Goal: Transaction & Acquisition: Purchase product/service

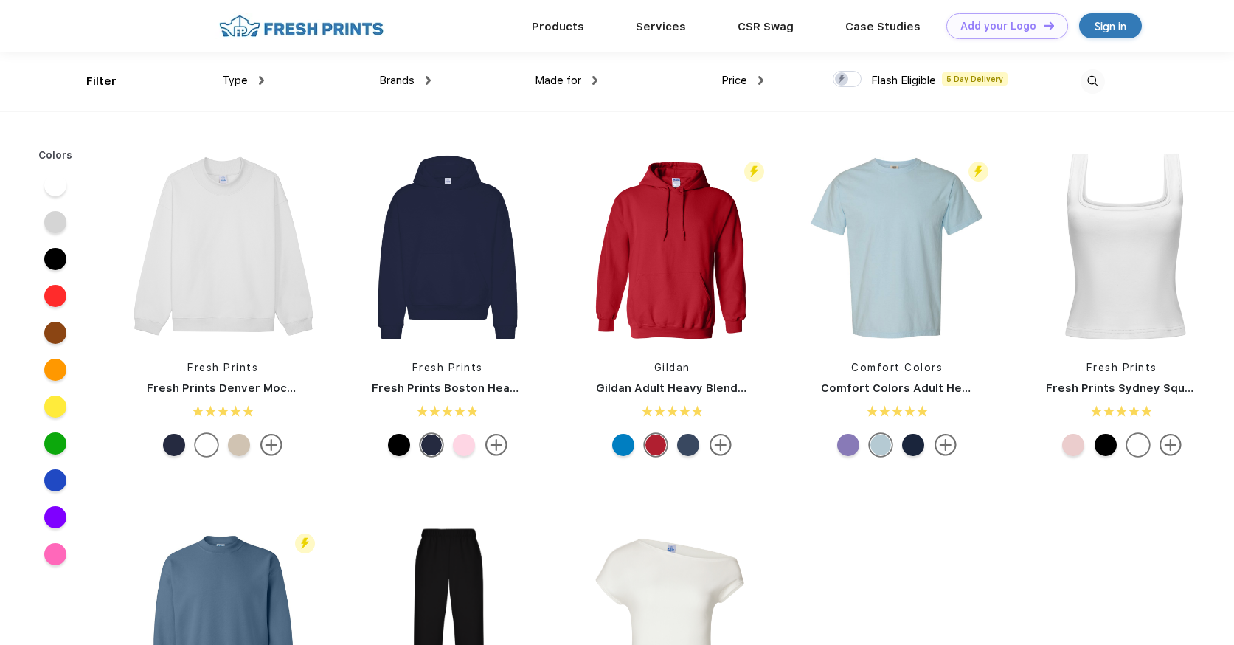
scroll to position [1, 0]
click at [255, 83] on div "Type" at bounding box center [243, 80] width 42 height 17
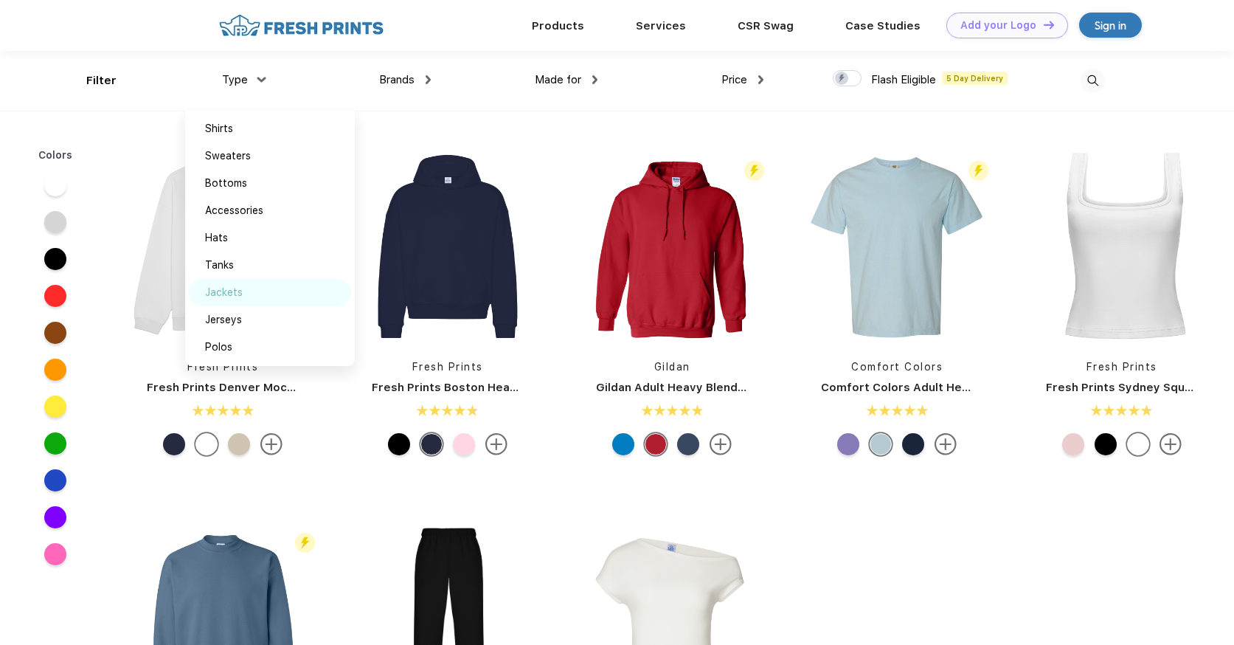
click at [238, 294] on div "Jackets" at bounding box center [224, 292] width 38 height 15
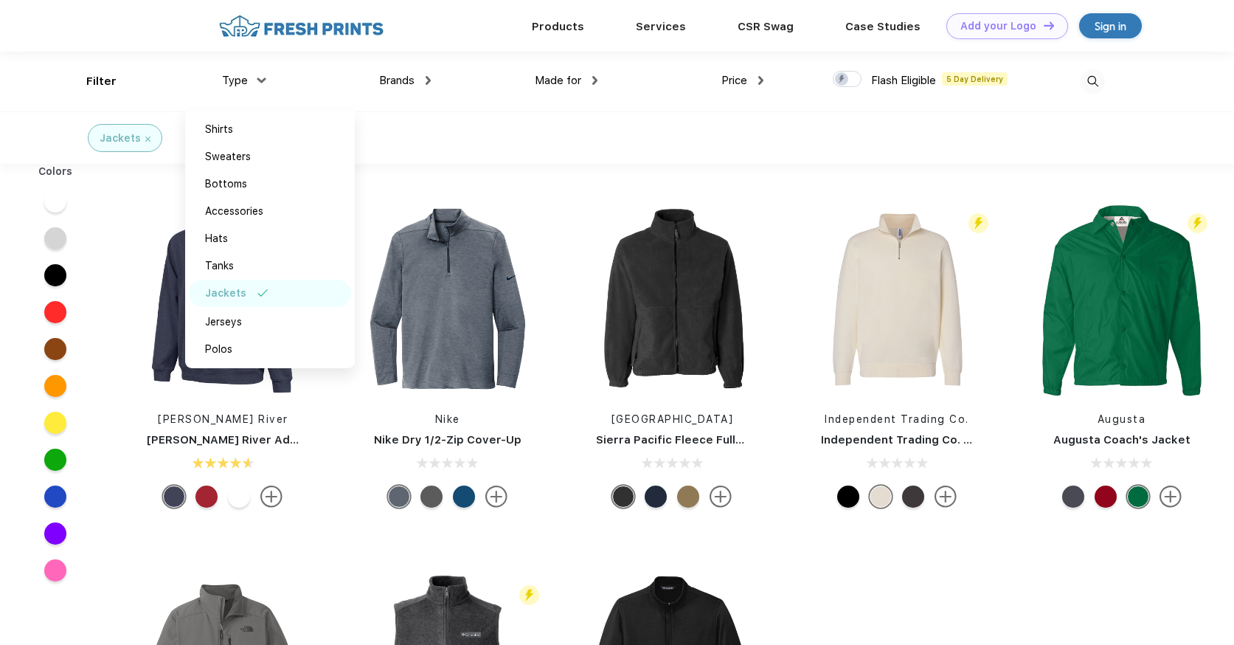
click at [418, 89] on div "Brands Most Popular Brands Moleskine Hydroflask Marine Layer S'well [PERSON_NAM…" at bounding box center [347, 82] width 167 height 60
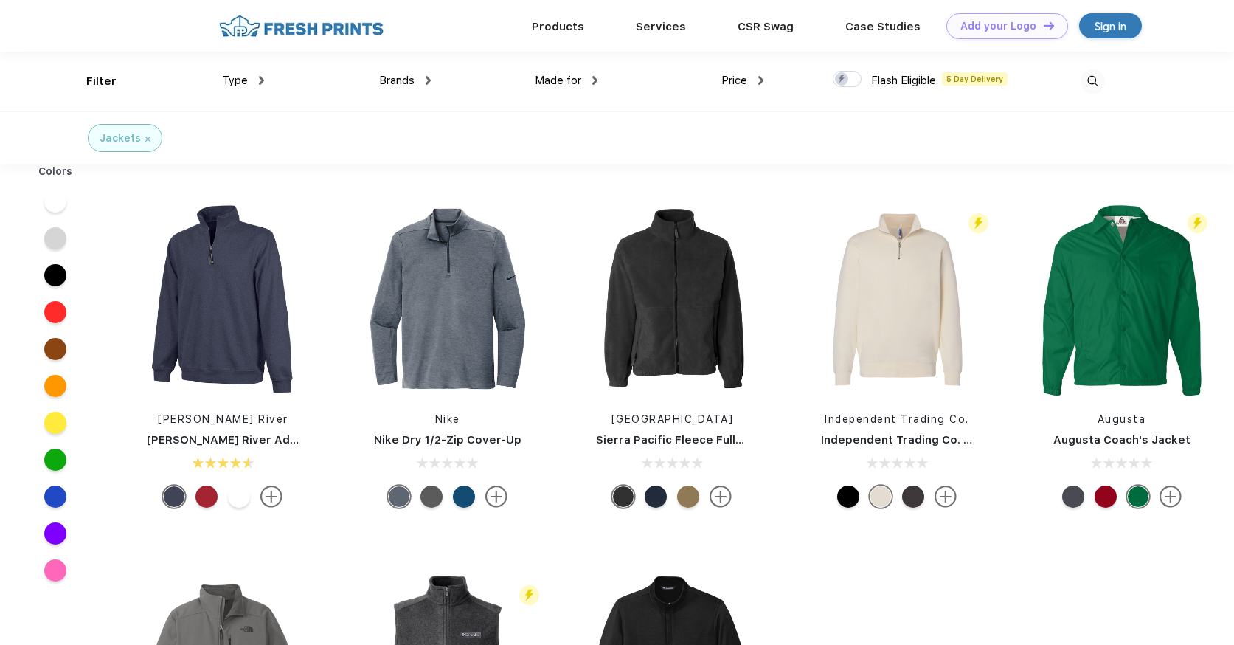
click at [412, 86] on span "Brands" at bounding box center [396, 80] width 35 height 13
click at [405, 84] on span "Brands" at bounding box center [396, 80] width 35 height 13
click at [423, 78] on div "Brands" at bounding box center [405, 80] width 52 height 17
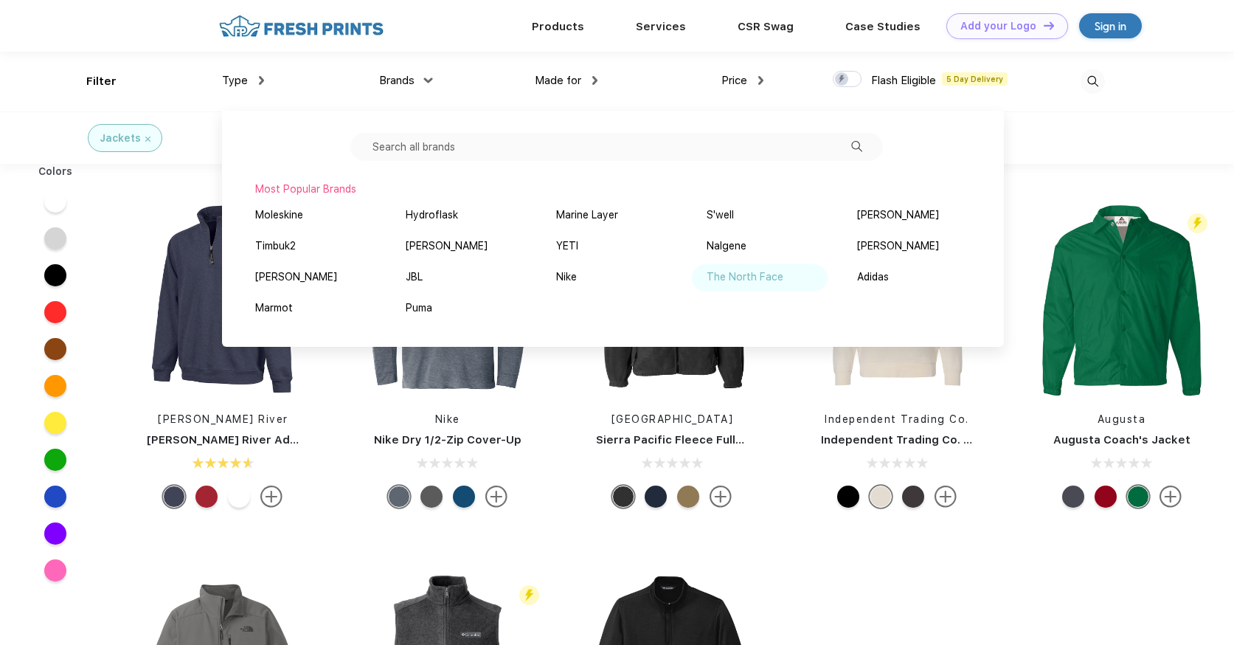
click at [746, 271] on div "The North Face" at bounding box center [745, 276] width 77 height 15
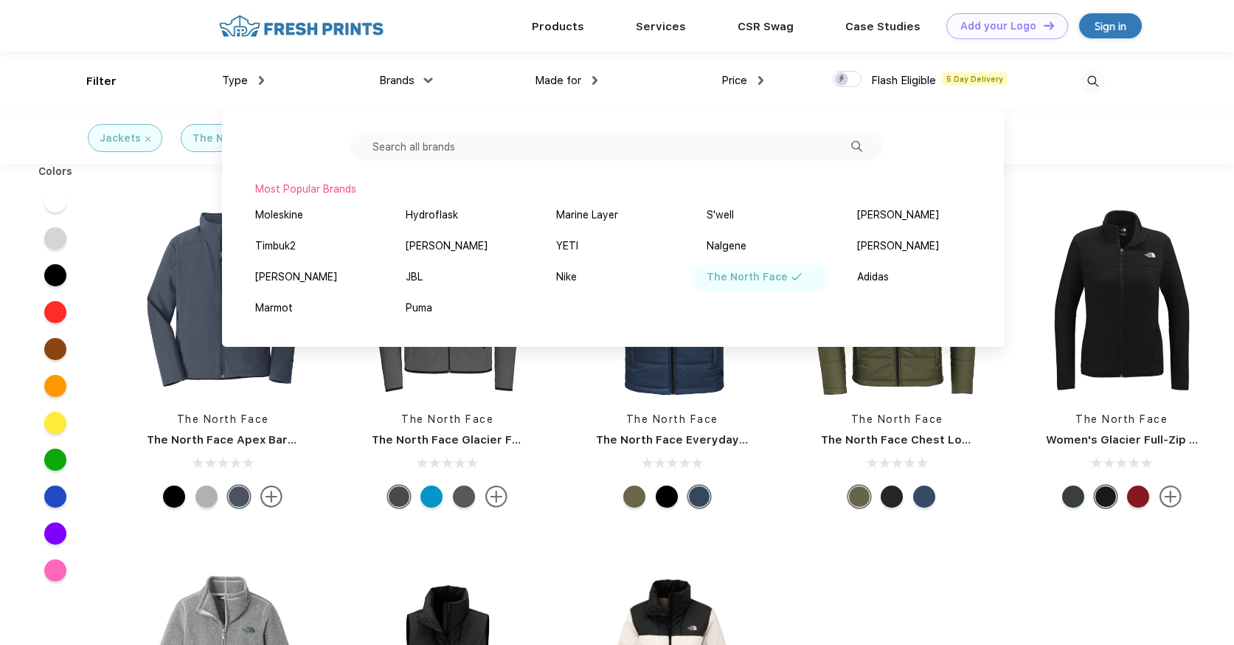
click at [1198, 90] on div "Filter Type Shirts Sweaters Bottoms Accessories Hats Tanks Jackets Jerseys Polo…" at bounding box center [617, 82] width 1234 height 60
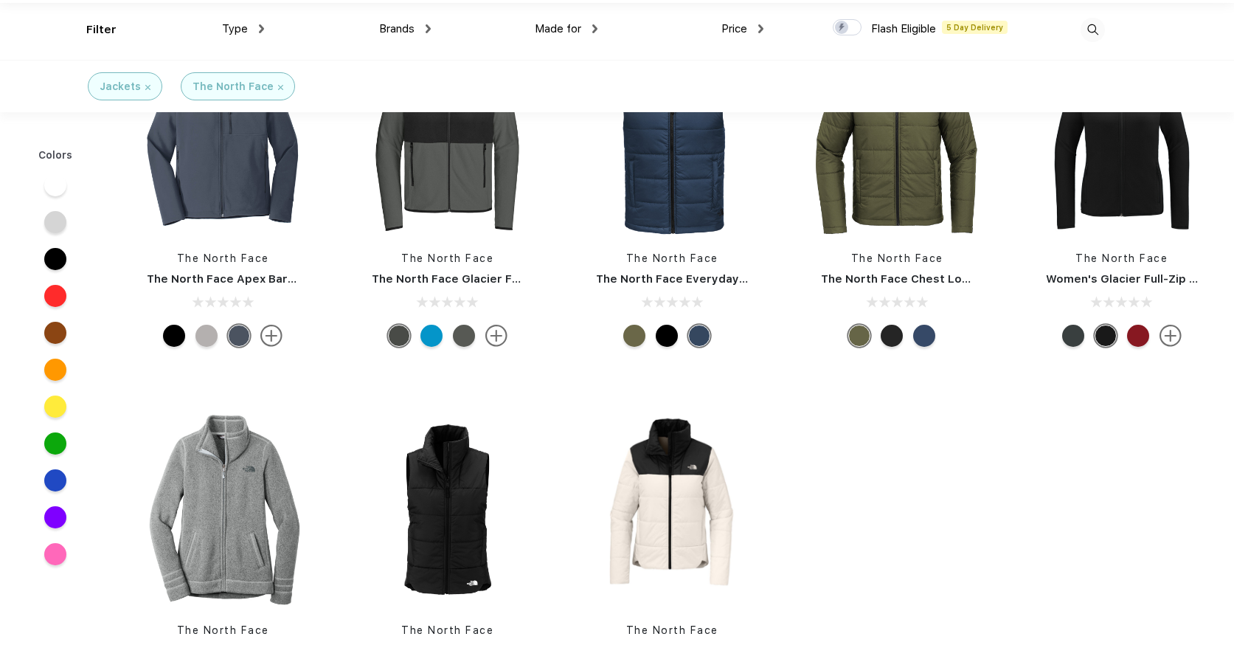
scroll to position [148, 0]
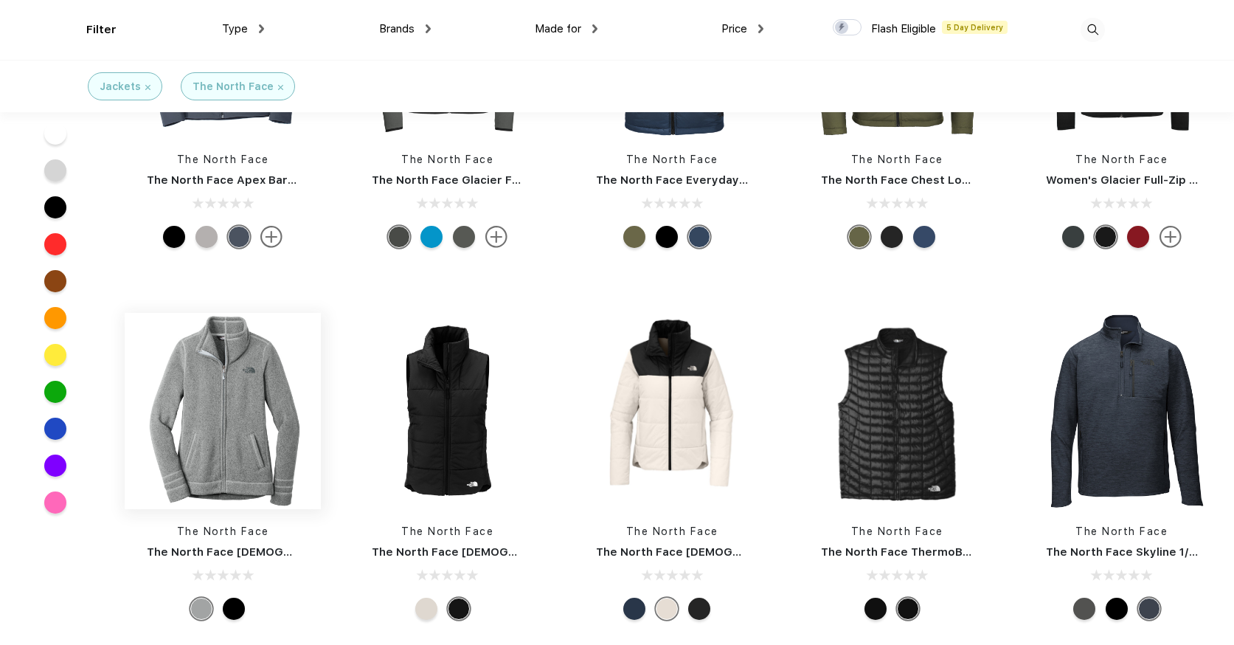
click at [218, 439] on img at bounding box center [223, 411] width 196 height 196
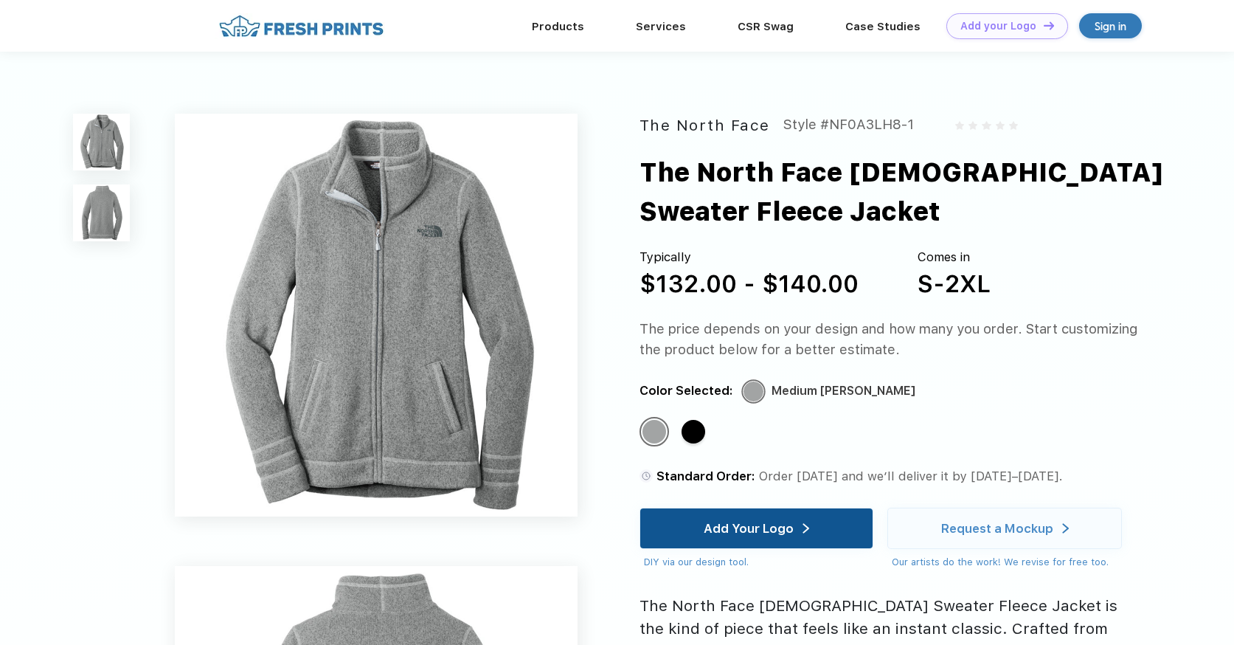
click at [800, 534] on div "Add Your Logo" at bounding box center [756, 528] width 105 height 40
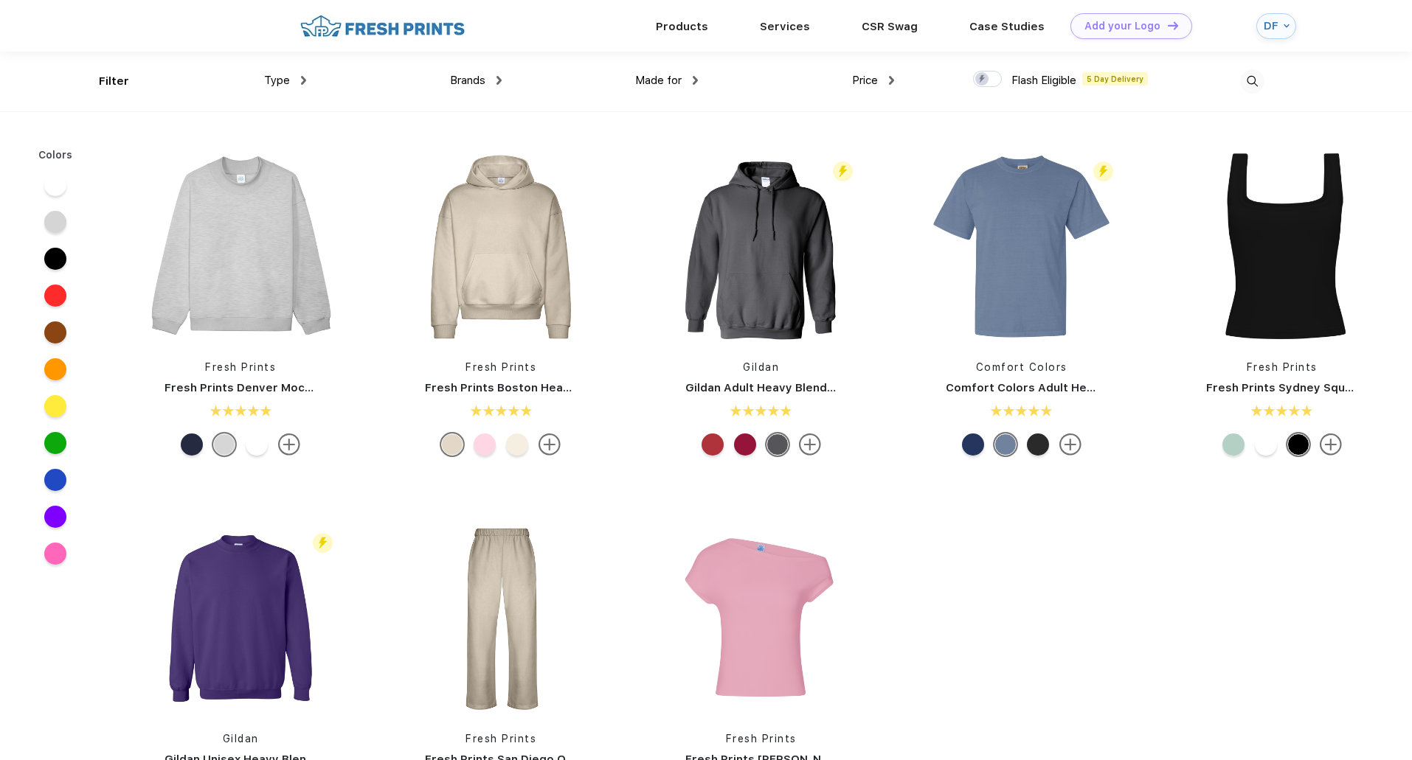
scroll to position [1, 0]
click at [293, 82] on div "Type" at bounding box center [285, 80] width 42 height 17
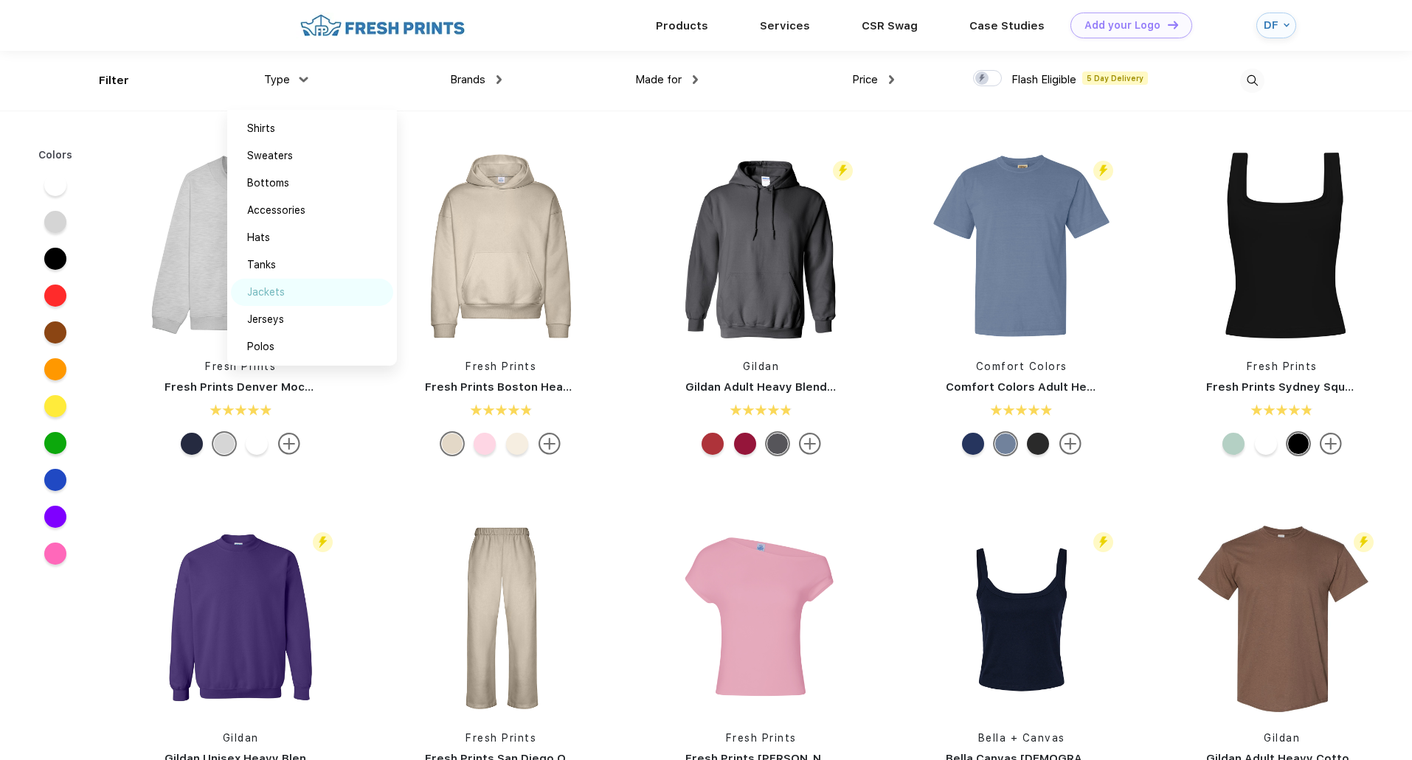
click at [270, 283] on div "Jackets" at bounding box center [312, 292] width 162 height 27
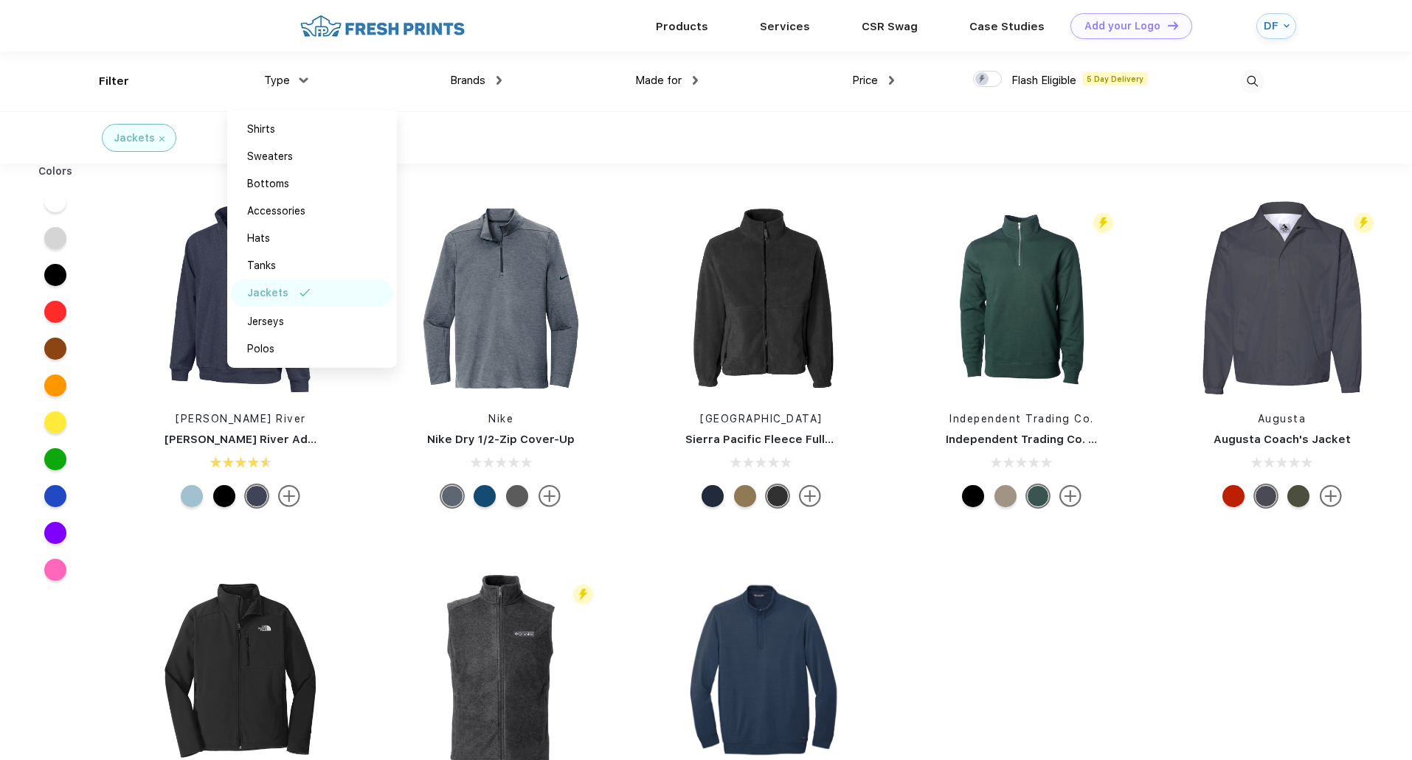
click at [130, 85] on div "Type Shirts Sweaters Bottoms Accessories Hats Tanks Jackets Jerseys Polos" at bounding box center [208, 82] width 196 height 60
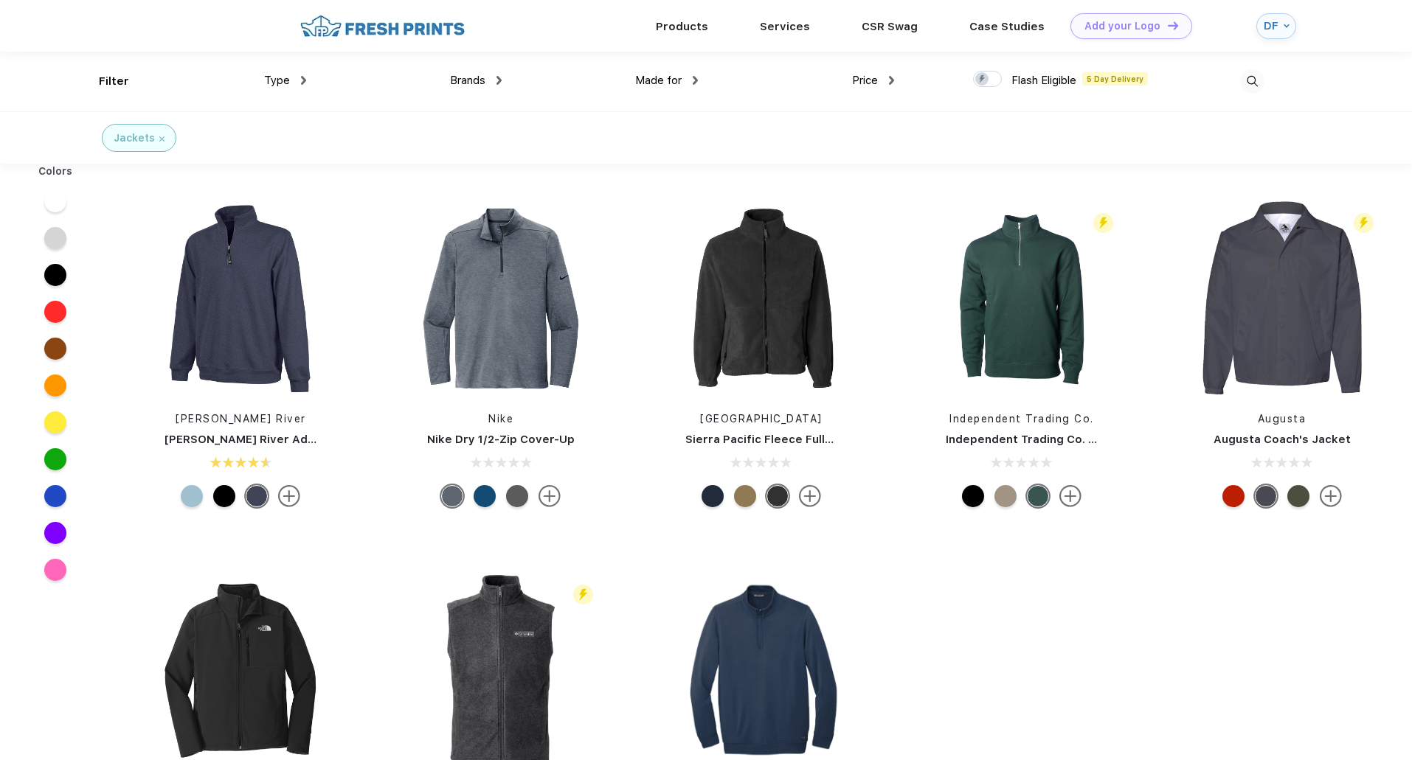
click at [117, 80] on div "Type Shirts Sweaters Bottoms Accessories Hats Tanks Jackets Jerseys Polos" at bounding box center [208, 82] width 196 height 60
click at [111, 79] on div "Type Shirts Sweaters Bottoms Accessories Hats Tanks Jackets Jerseys Polos" at bounding box center [208, 82] width 196 height 60
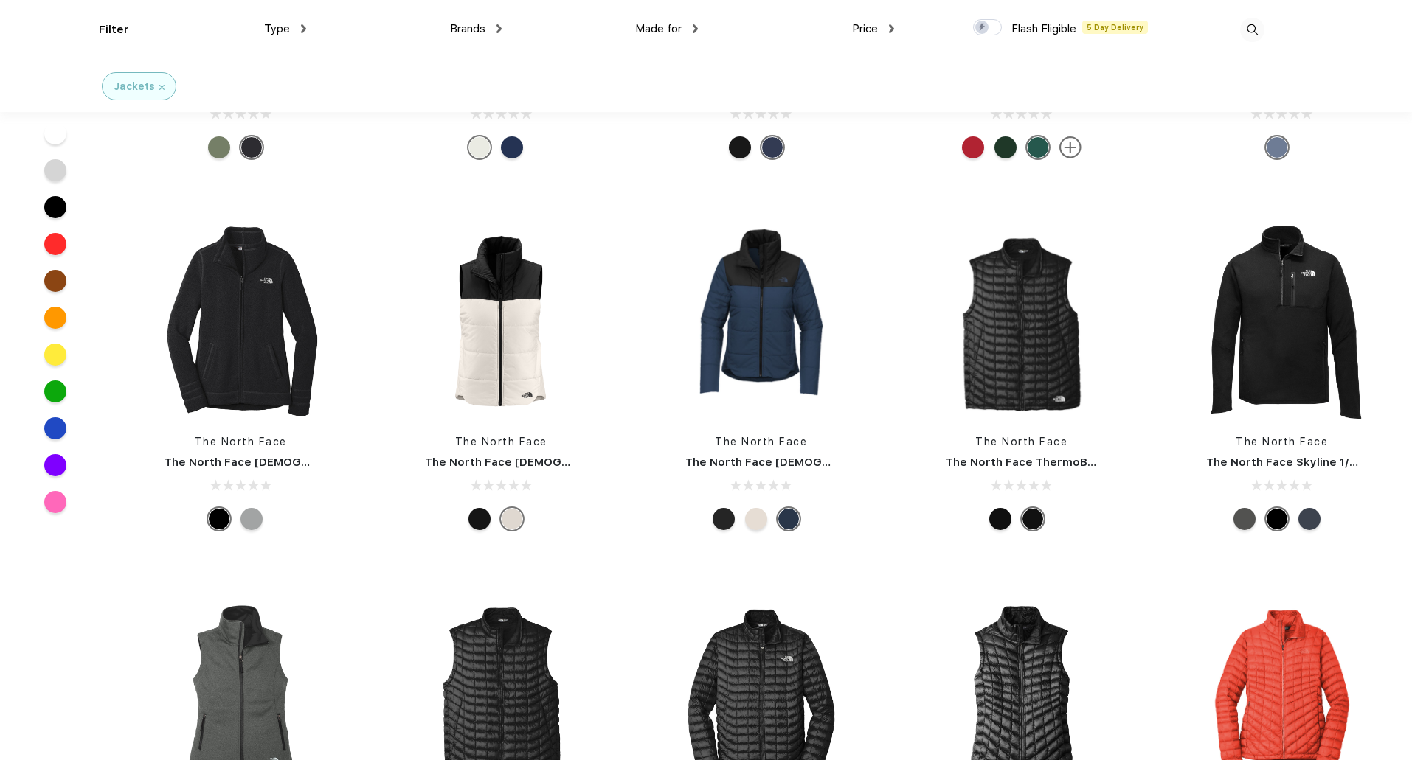
scroll to position [5163, 0]
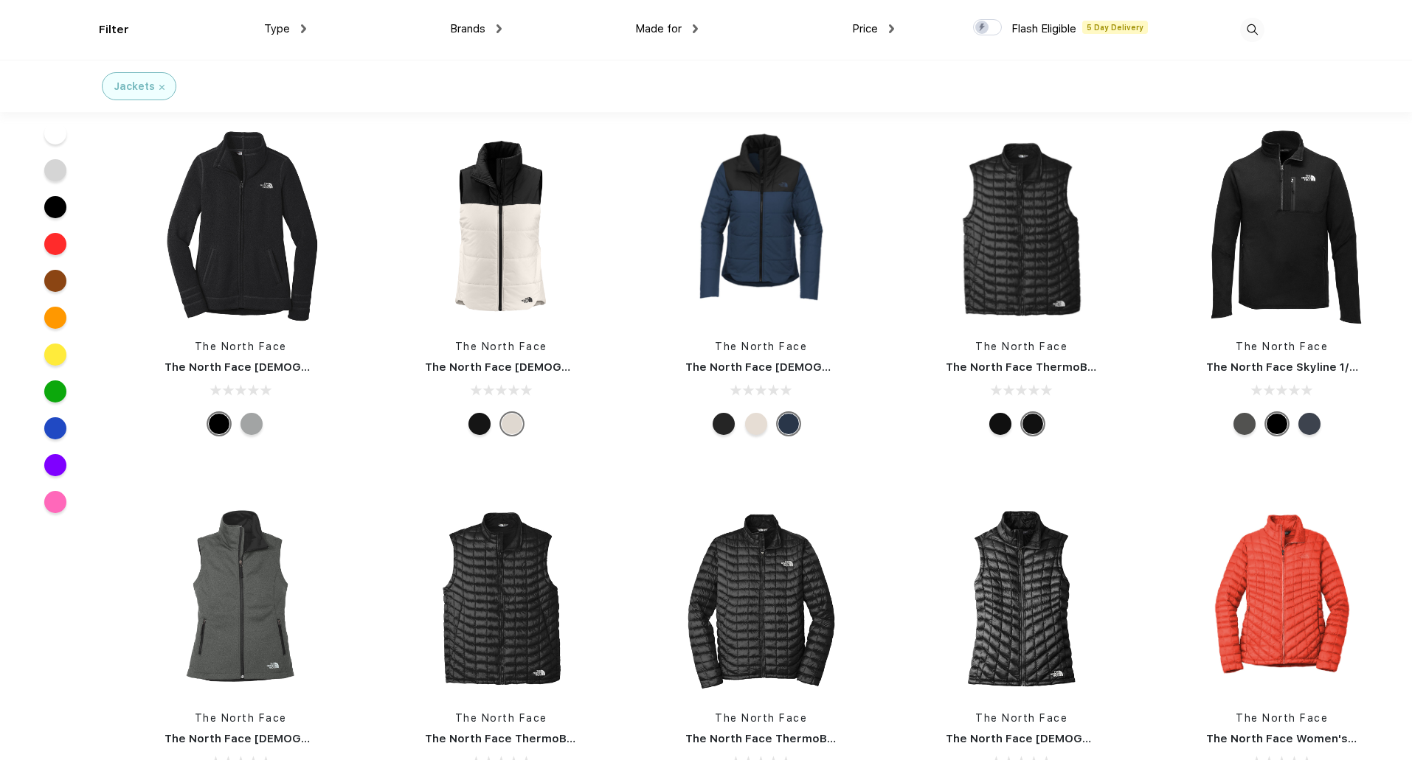
click at [248, 423] on div at bounding box center [251, 424] width 22 height 22
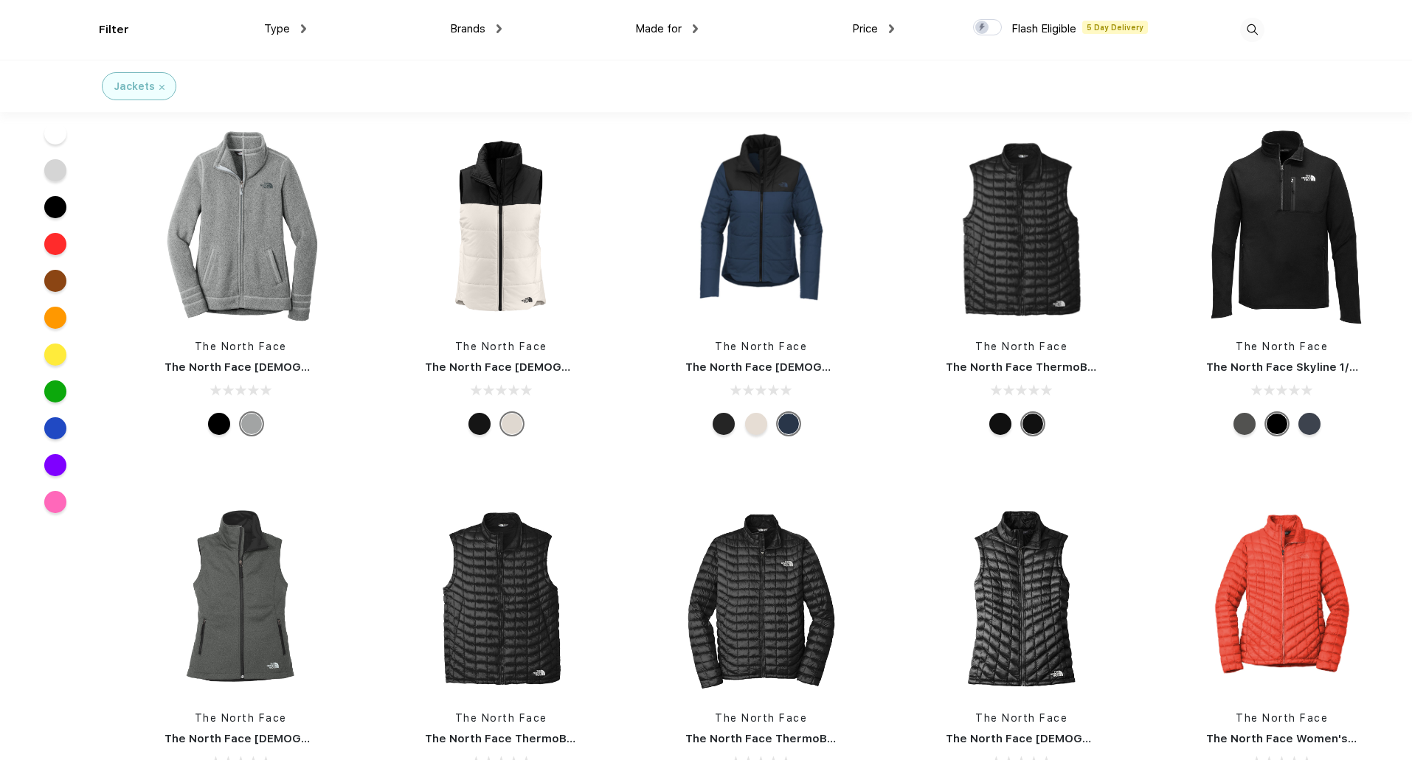
click at [1260, 23] on img at bounding box center [1252, 30] width 24 height 24
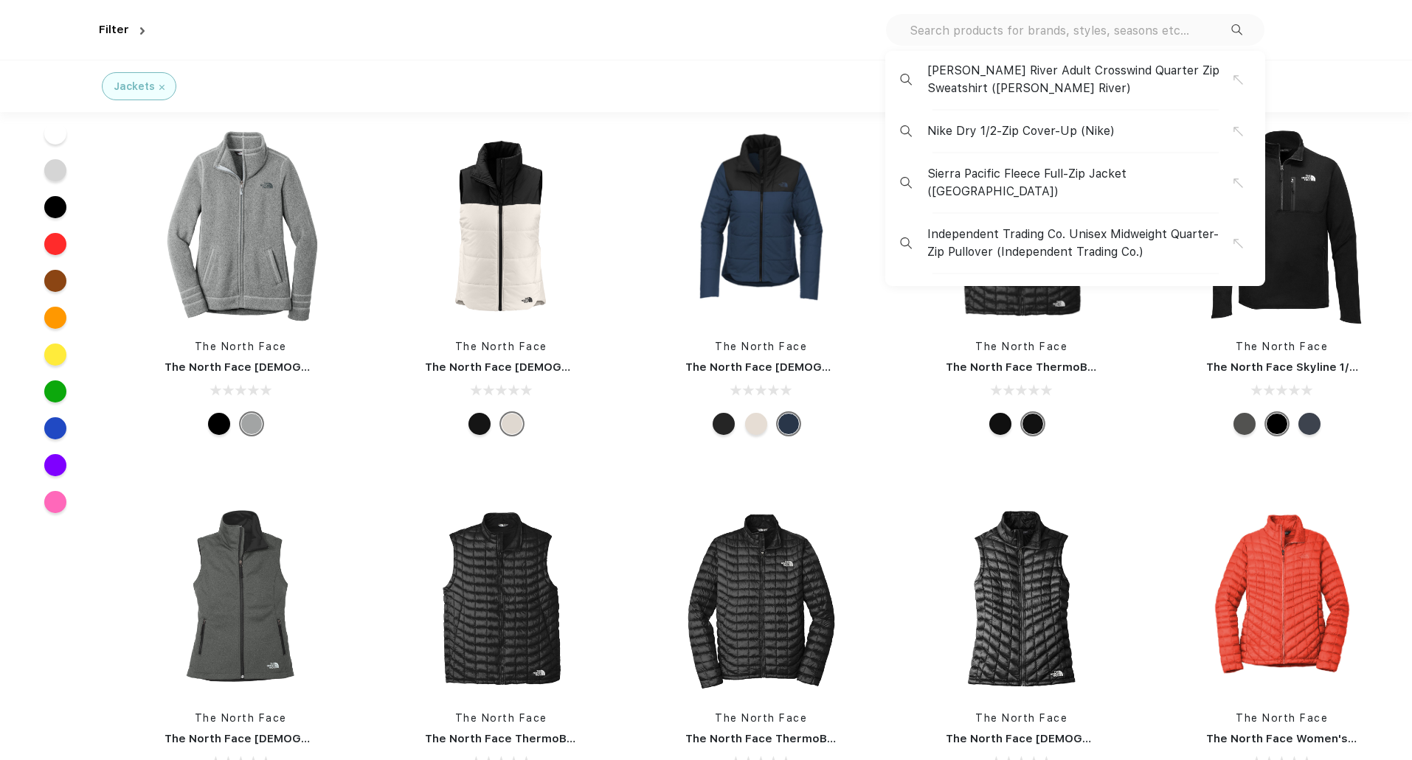
click at [1260, 23] on div "Charles River Adult Crosswind Quarter Zip Sweatshirt (Charles River) Nike Dry 1…" at bounding box center [1075, 30] width 378 height 32
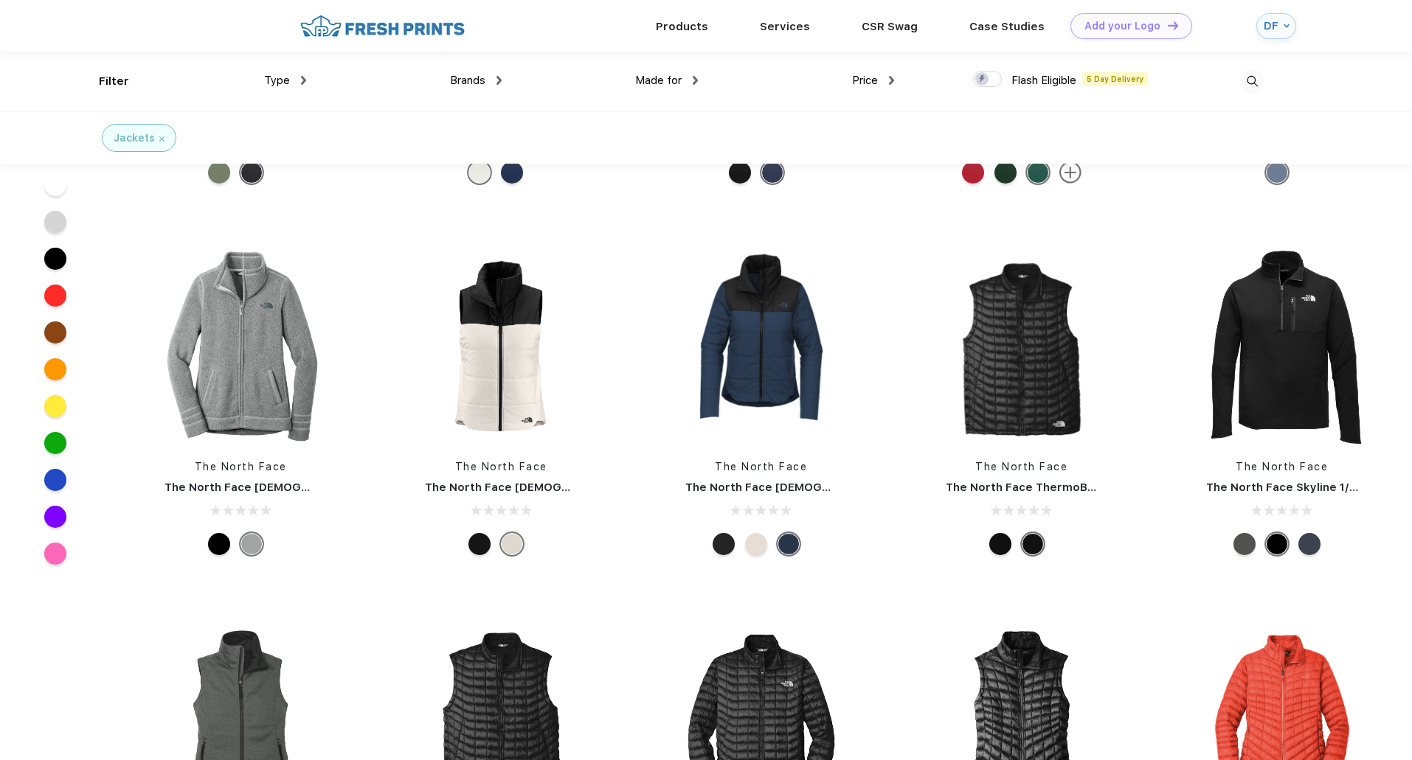
scroll to position [4794, 0]
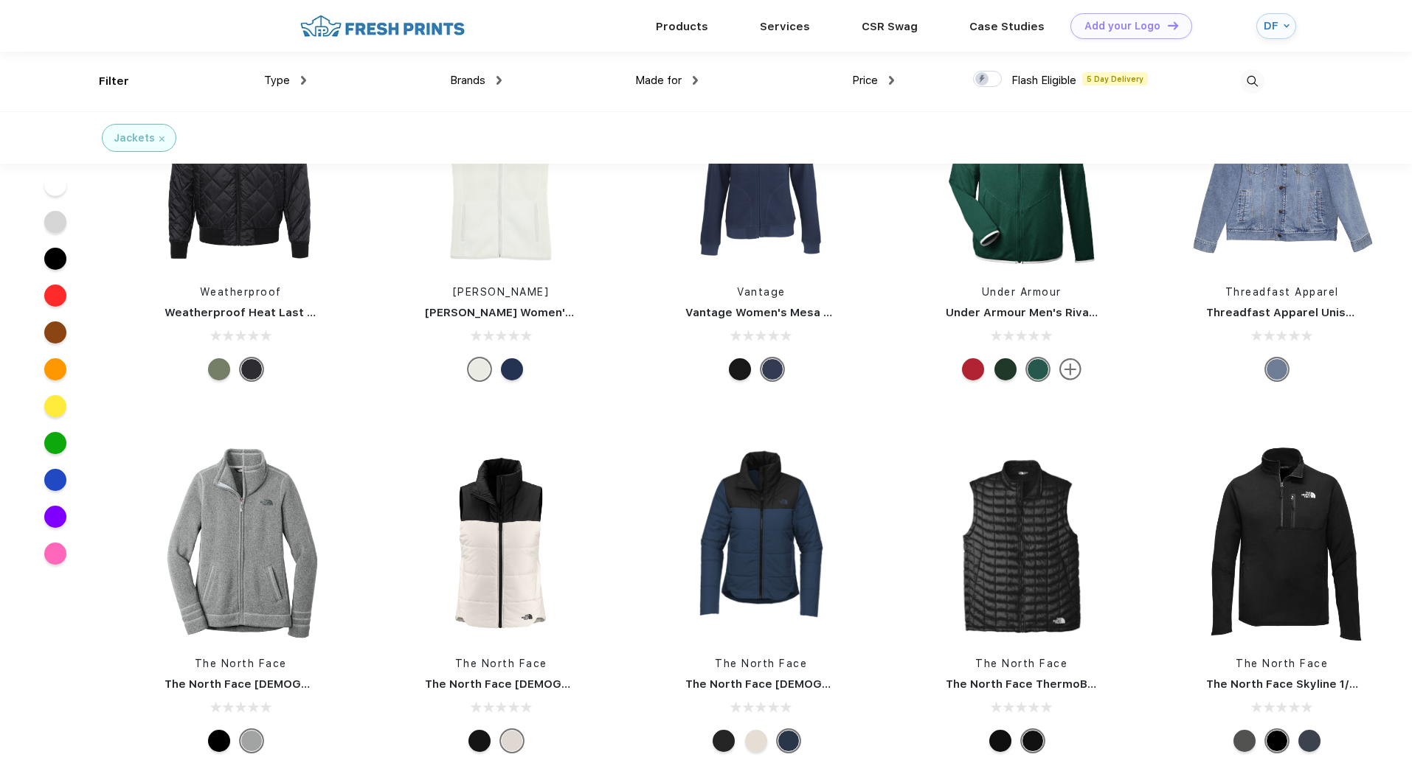
click at [121, 80] on div "Type Shirts Sweaters Bottoms Accessories Hats Tanks Jackets Jerseys Polos" at bounding box center [208, 82] width 196 height 60
click at [267, 77] on span "Type" at bounding box center [277, 80] width 26 height 13
click at [673, 84] on span "Made for" at bounding box center [658, 80] width 46 height 13
click at [699, 75] on div "Price $ $$ $$$" at bounding box center [796, 82] width 196 height 60
click at [687, 78] on div "Made for" at bounding box center [666, 80] width 63 height 17
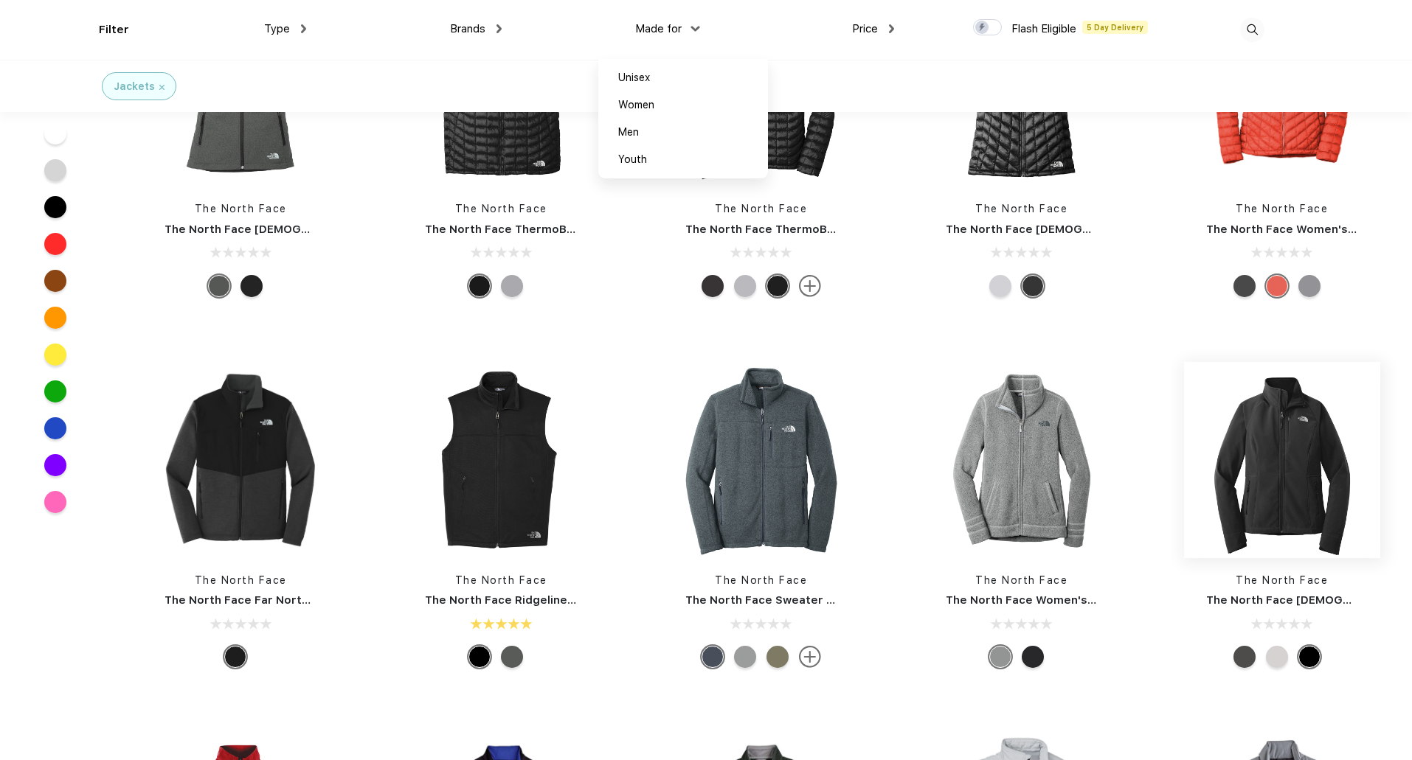
scroll to position [5741, 0]
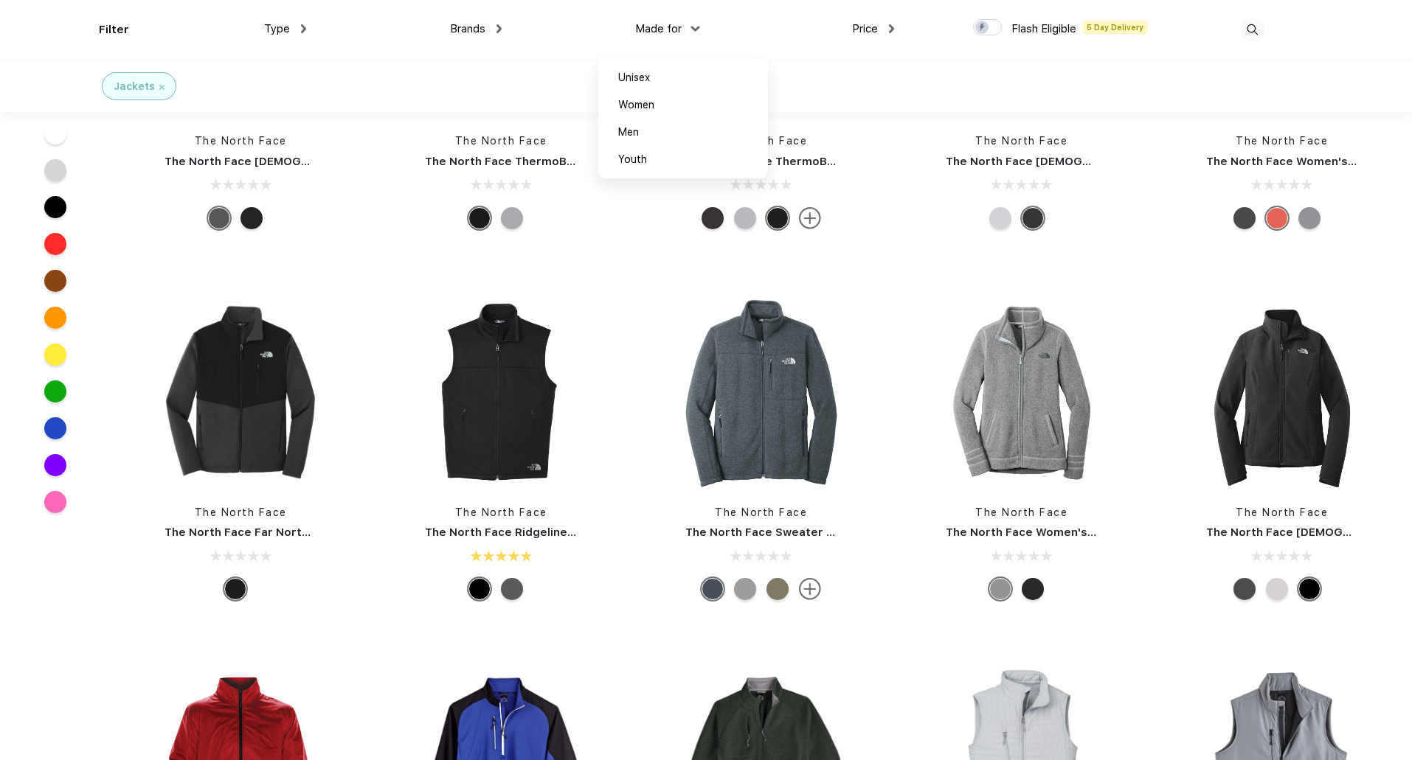
click at [14, 342] on div "Colors" at bounding box center [55, 308] width 111 height 425
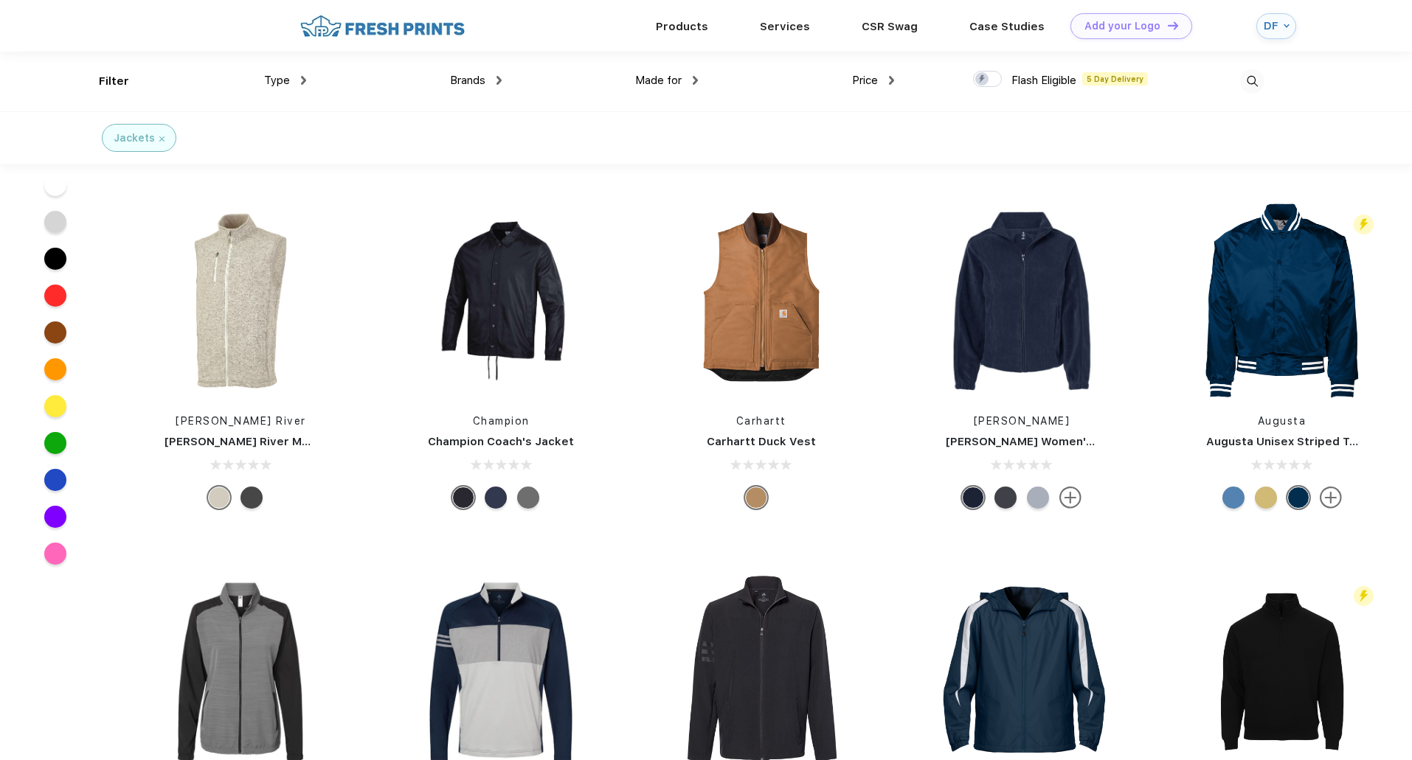
scroll to position [9945, 0]
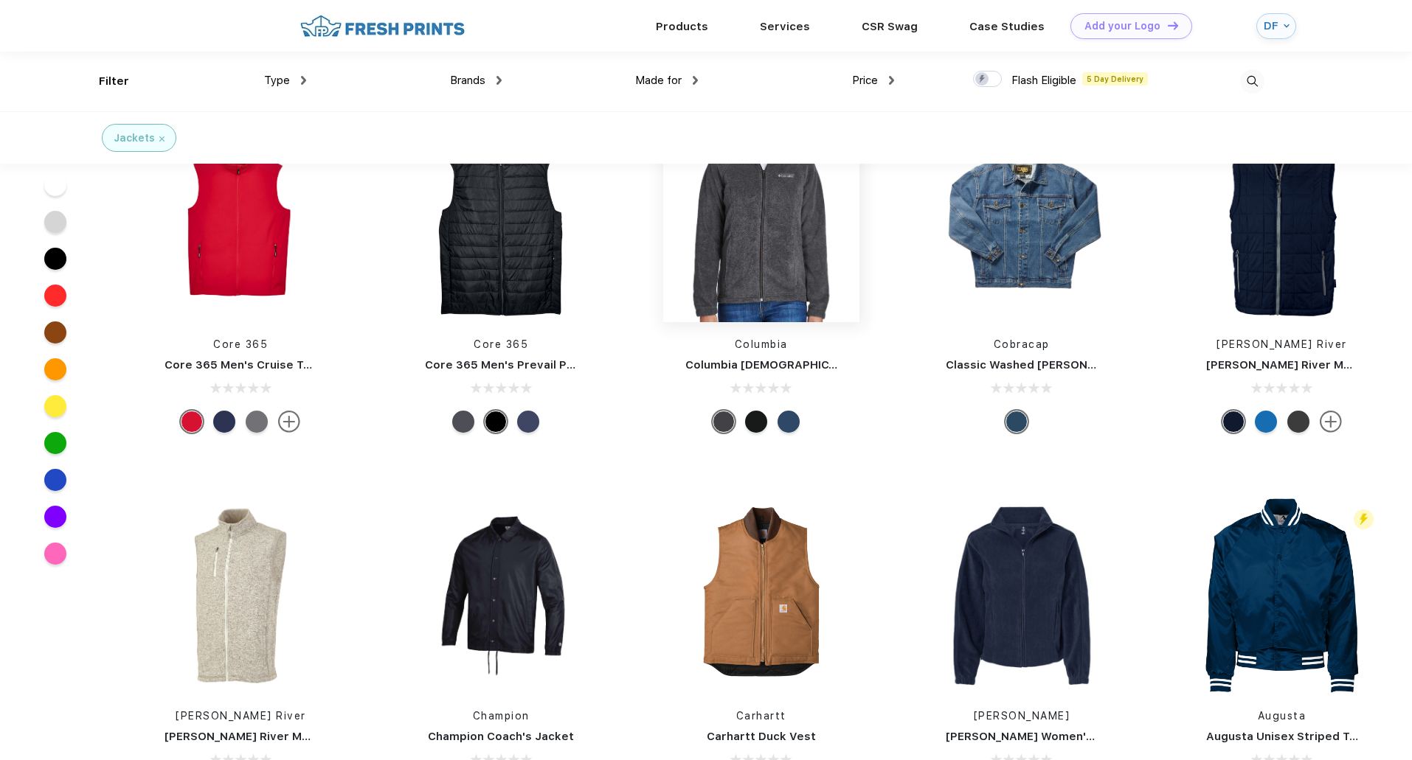
click at [745, 260] on img at bounding box center [761, 224] width 196 height 196
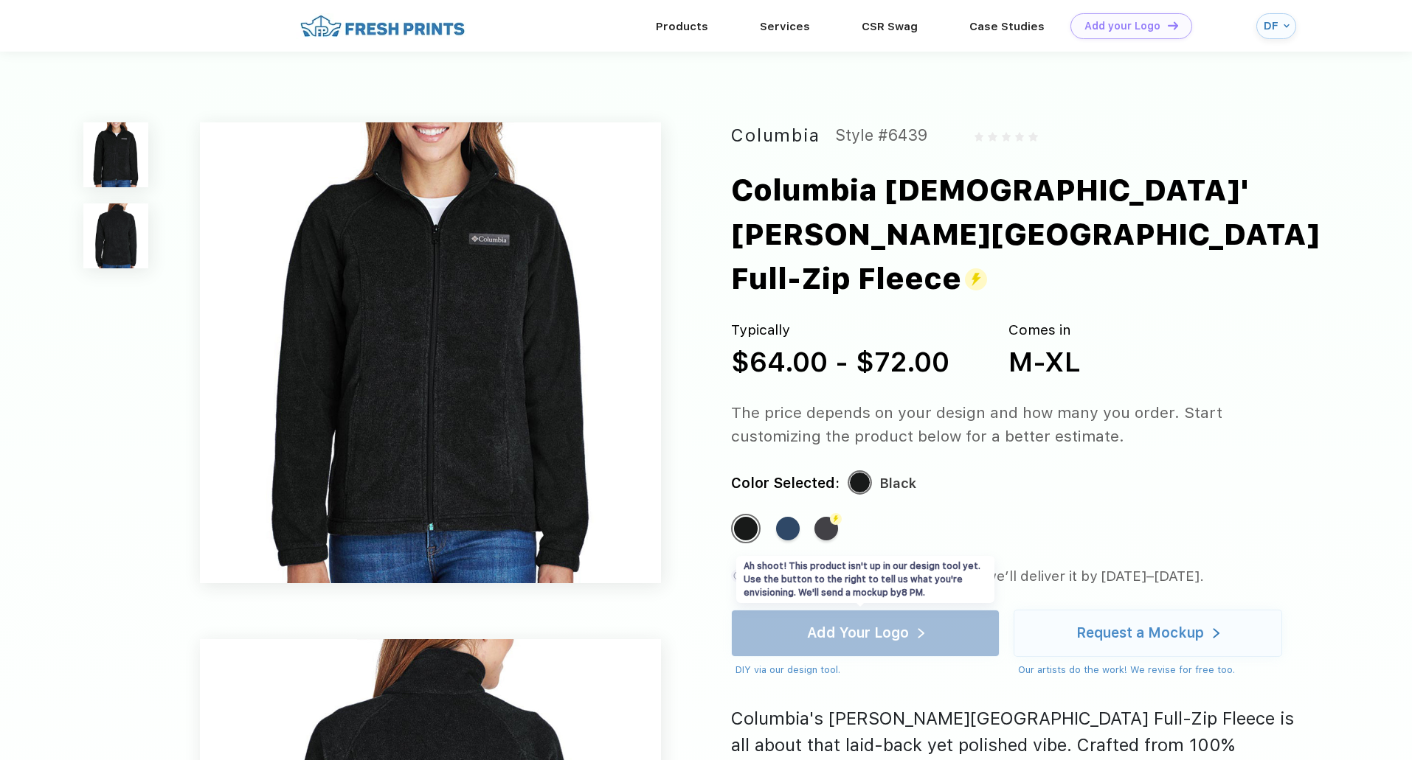
click at [885, 610] on div "Add Your Logo DIY via our design tool. Ah shoot! This product isn't up in our d…" at bounding box center [865, 644] width 268 height 68
click at [883, 610] on div "Add Your Logo DIY via our design tool. Ah shoot! This product isn't up in our d…" at bounding box center [865, 644] width 268 height 68
